Goal: Check status: Check status

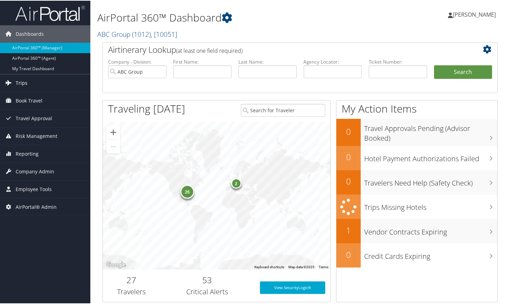
click at [26, 86] on span "Trips" at bounding box center [22, 82] width 12 height 17
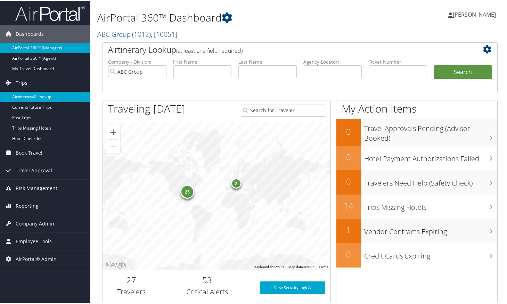
click at [30, 97] on link "Airtinerary® Lookup" at bounding box center [45, 96] width 90 height 10
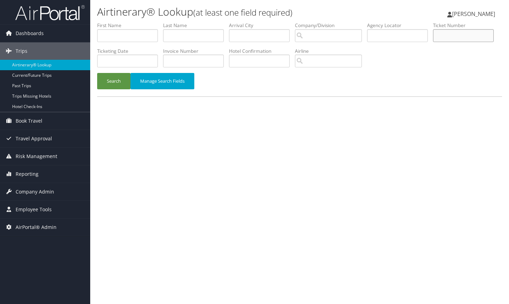
click at [433, 42] on input "text" at bounding box center [463, 35] width 61 height 13
paste input "2797231032527"
type input "2797231032527"
click at [99, 82] on button "Search" at bounding box center [113, 81] width 33 height 16
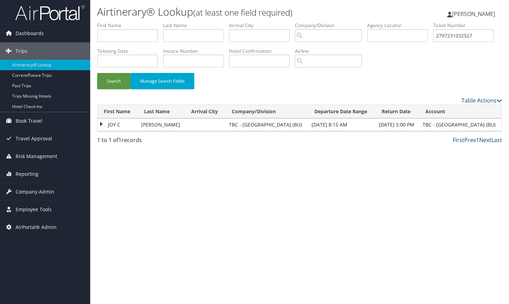
click at [103, 124] on td "JOY C" at bounding box center [118, 124] width 40 height 12
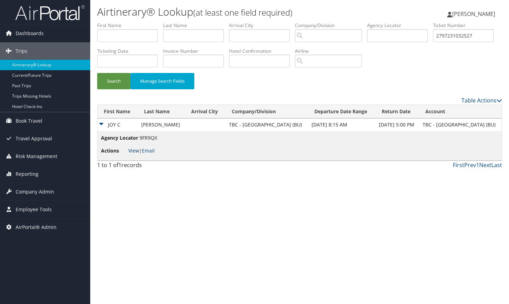
click at [137, 152] on link "View" at bounding box center [133, 150] width 11 height 7
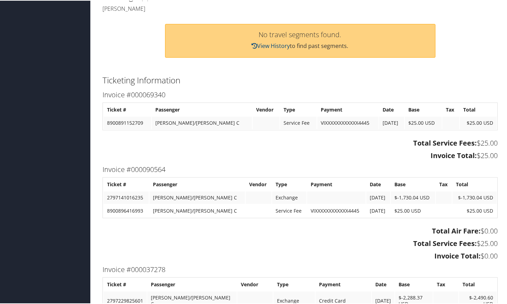
scroll to position [232, 0]
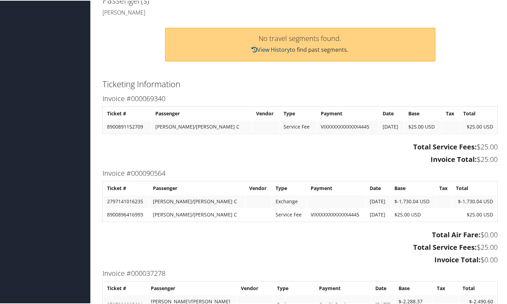
click at [16, 186] on div "Dashboards AirPortal 360™ (Manager) AirPortal 360™ (Agent) My Travel Dashboard …" at bounding box center [254, 166] width 509 height 796
